Goal: Find specific page/section: Find specific page/section

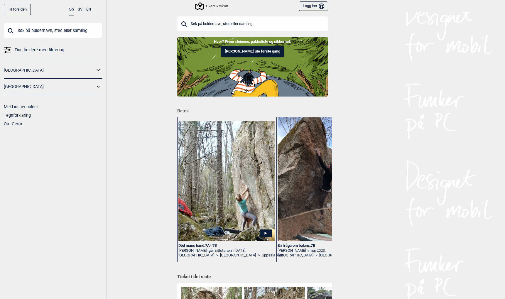
click at [54, 33] on input "text" at bounding box center [53, 30] width 99 height 15
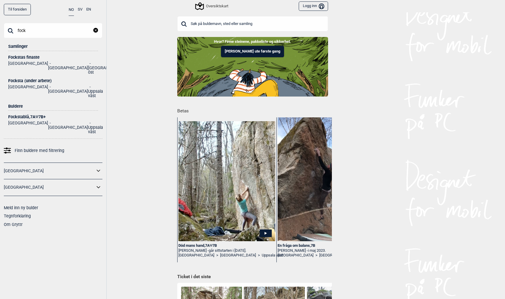
drag, startPoint x: 35, startPoint y: 31, endPoint x: 15, endPoint y: 27, distance: 20.2
click at [15, 27] on input "fock" at bounding box center [53, 30] width 99 height 15
type input "fock"
click at [21, 58] on div "Fockstas finaste" at bounding box center [53, 57] width 90 height 4
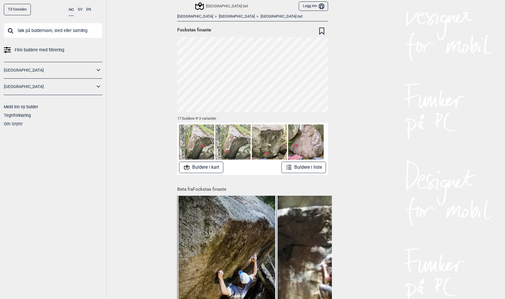
click at [32, 37] on input "text" at bounding box center [53, 30] width 99 height 15
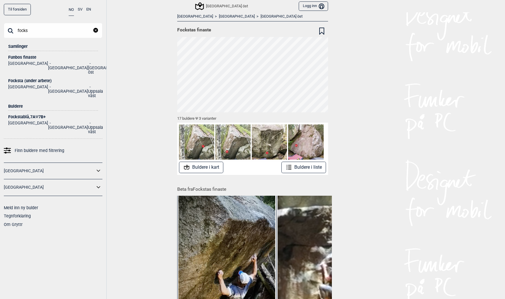
type input "focks"
click at [18, 79] on div "Focksta (under arbete)" at bounding box center [53, 81] width 90 height 4
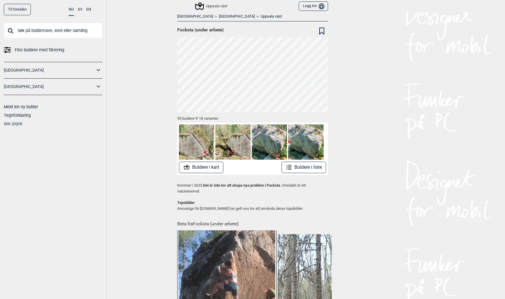
click at [260, 17] on link "Uppsala väst" at bounding box center [270, 16] width 21 height 5
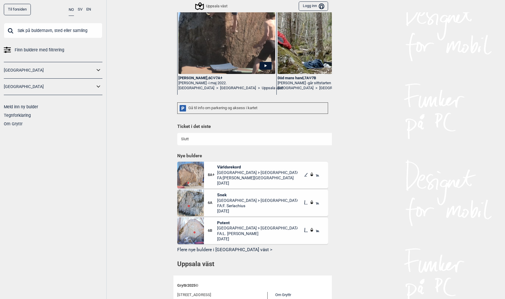
scroll to position [104, 0]
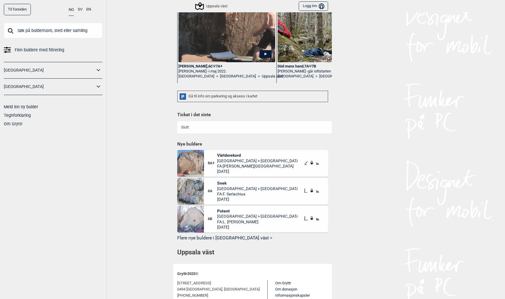
click at [26, 35] on input "text" at bounding box center [53, 30] width 99 height 15
type input "fun"
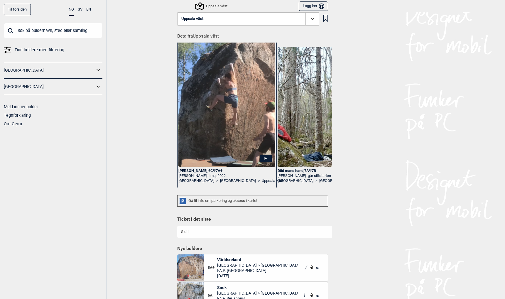
click at [31, 34] on input "text" at bounding box center [53, 30] width 99 height 15
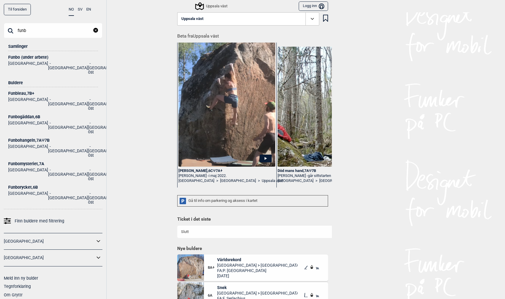
type input "funb"
click at [16, 9] on link "Til forsiden" at bounding box center [17, 9] width 27 height 11
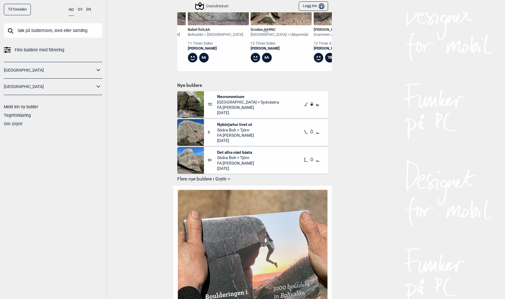
scroll to position [323, 0]
